Goal: Transaction & Acquisition: Purchase product/service

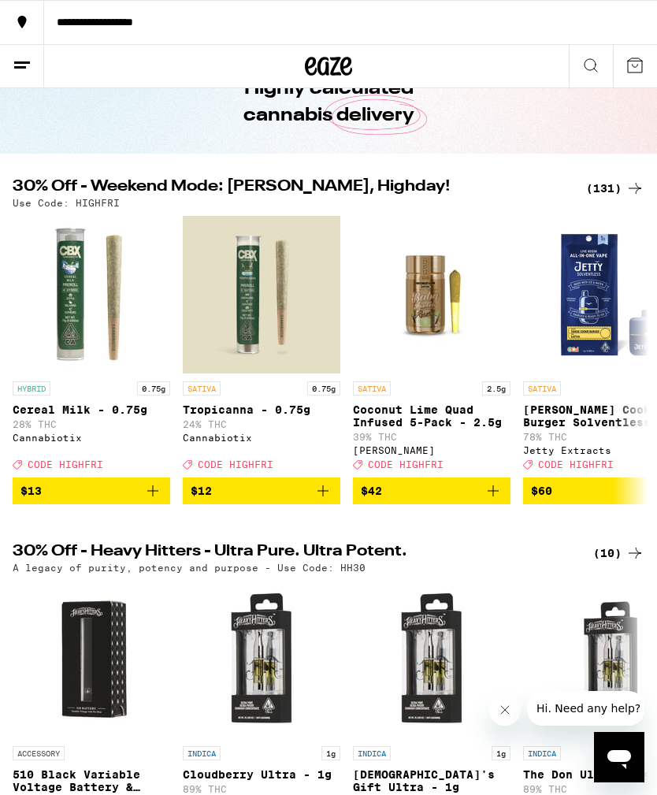
click at [610, 183] on div "(131)" at bounding box center [615, 188] width 58 height 19
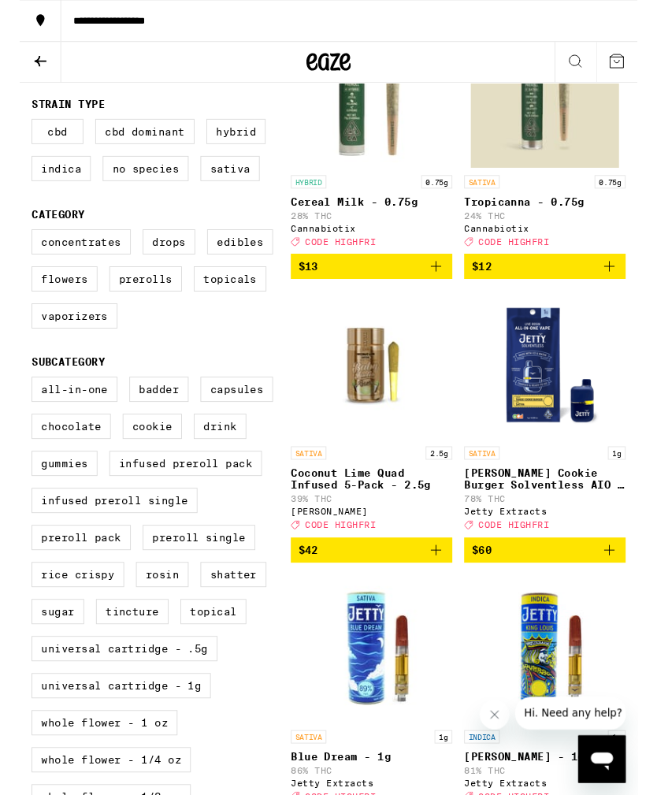
scroll to position [278, 0]
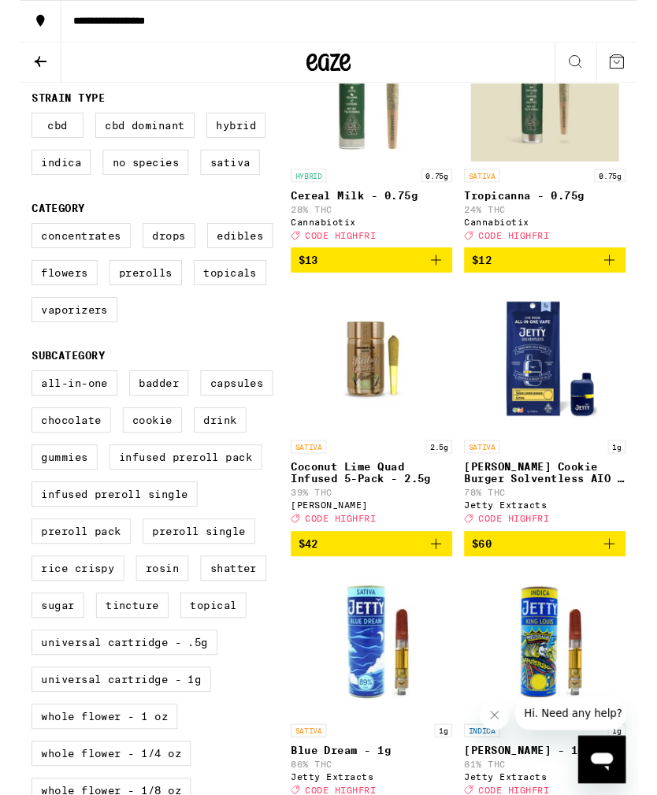
click at [237, 499] on label "Infused Preroll Pack" at bounding box center [176, 486] width 162 height 27
click at [17, 397] on input "Infused Preroll Pack" at bounding box center [16, 396] width 1 height 1
checkbox input "true"
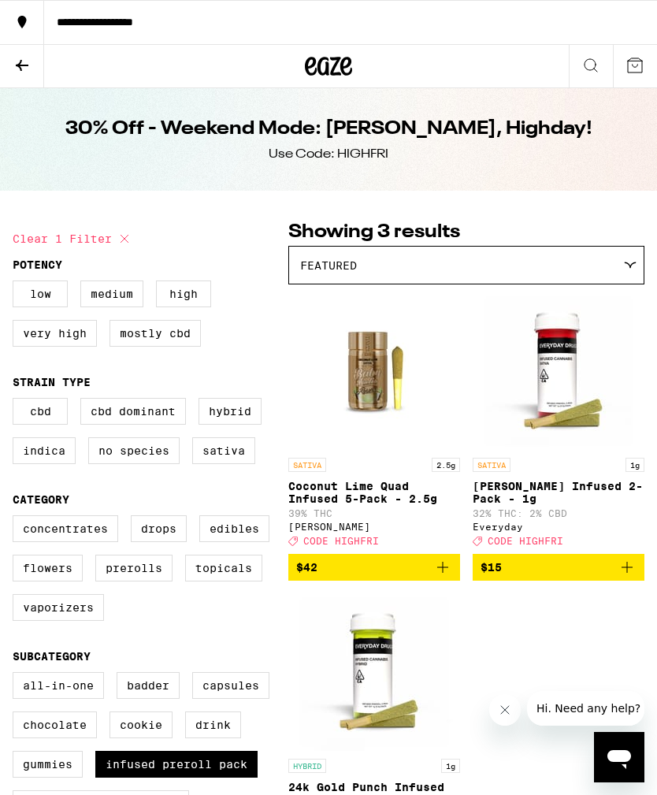
click at [20, 62] on icon at bounding box center [22, 65] width 13 height 11
